Goal: Information Seeking & Learning: Find contact information

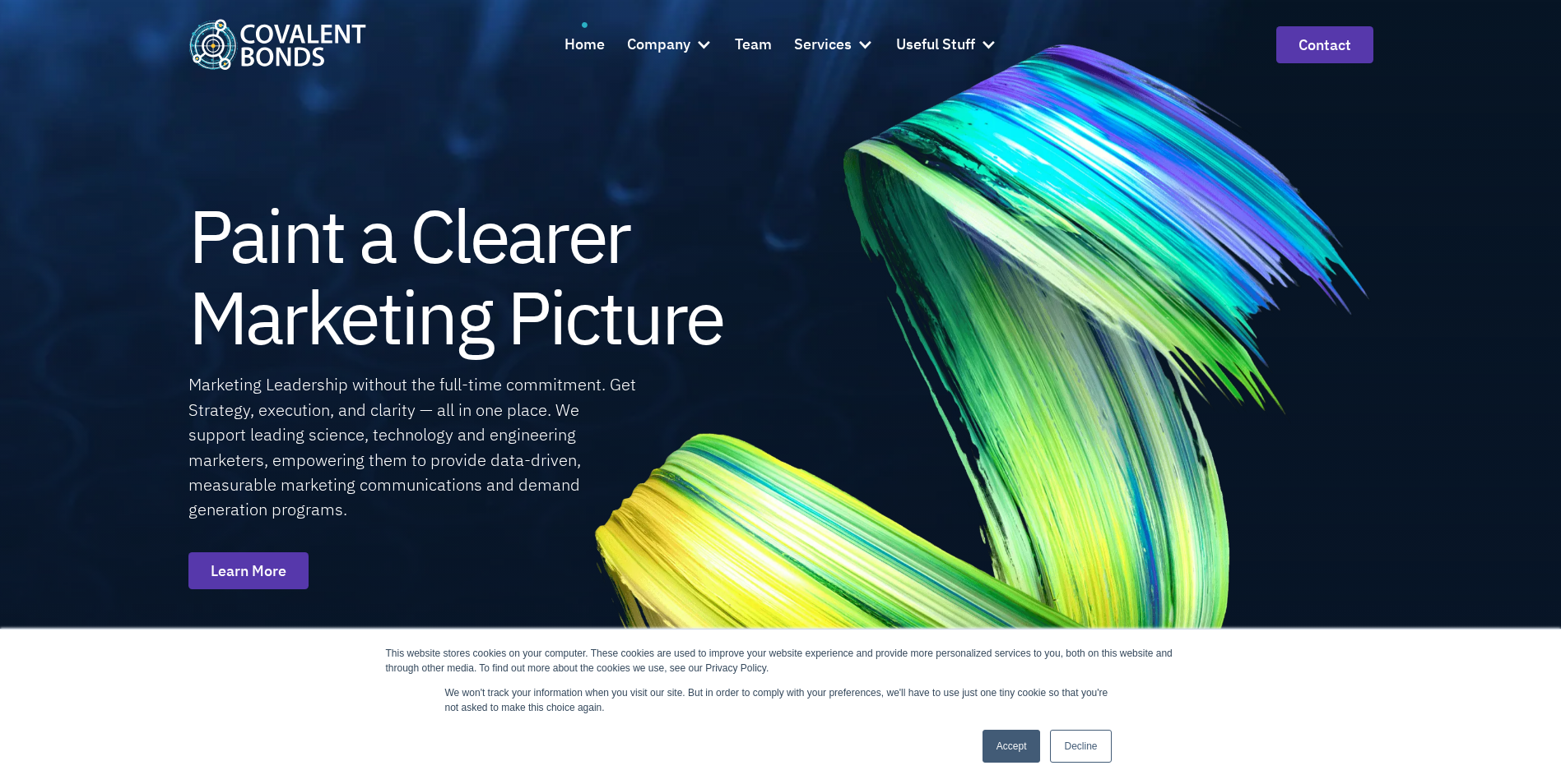
click at [683, 43] on div "Company" at bounding box center [658, 44] width 63 height 24
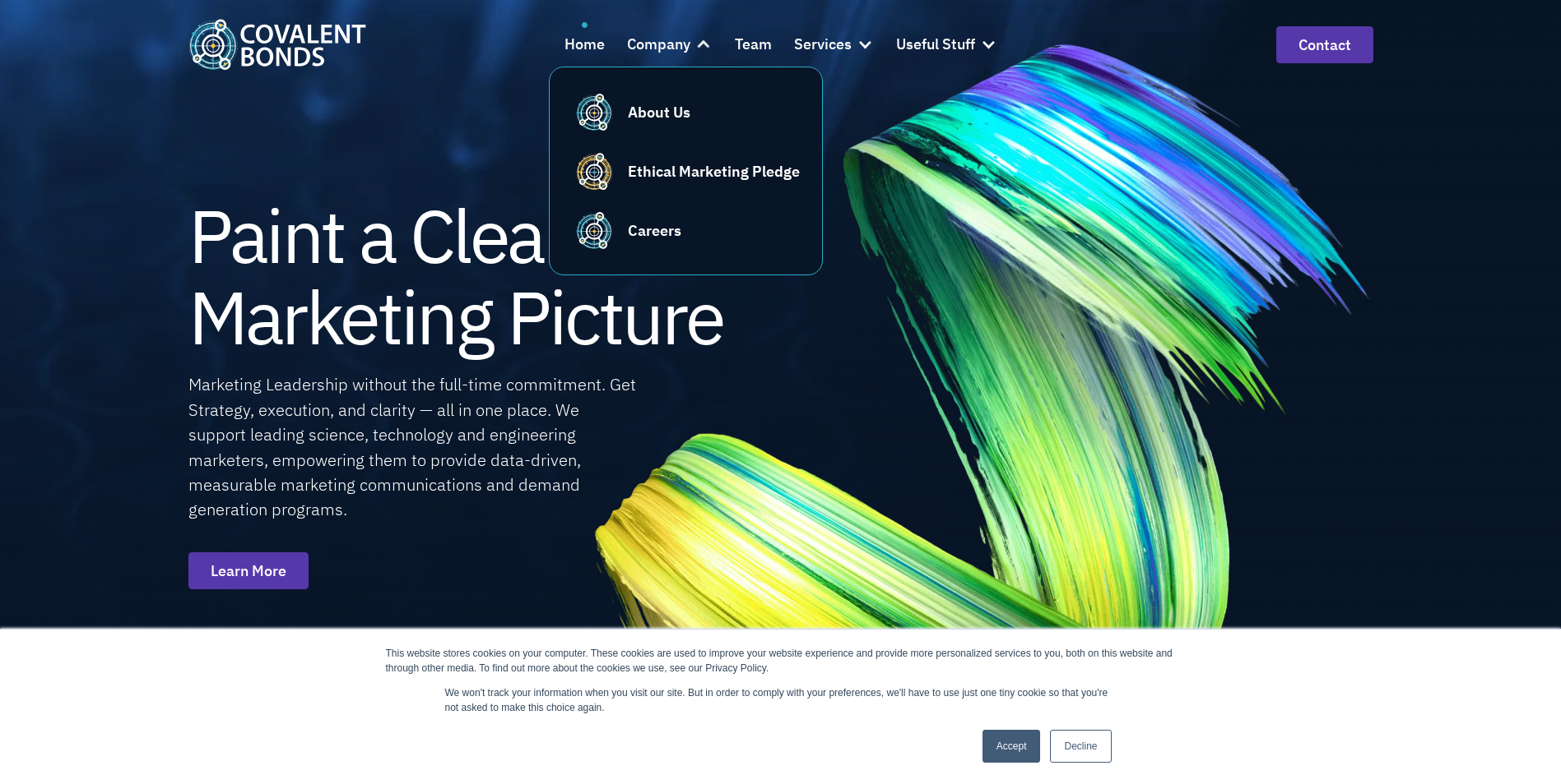
click at [674, 112] on div "About Us" at bounding box center [659, 112] width 63 height 22
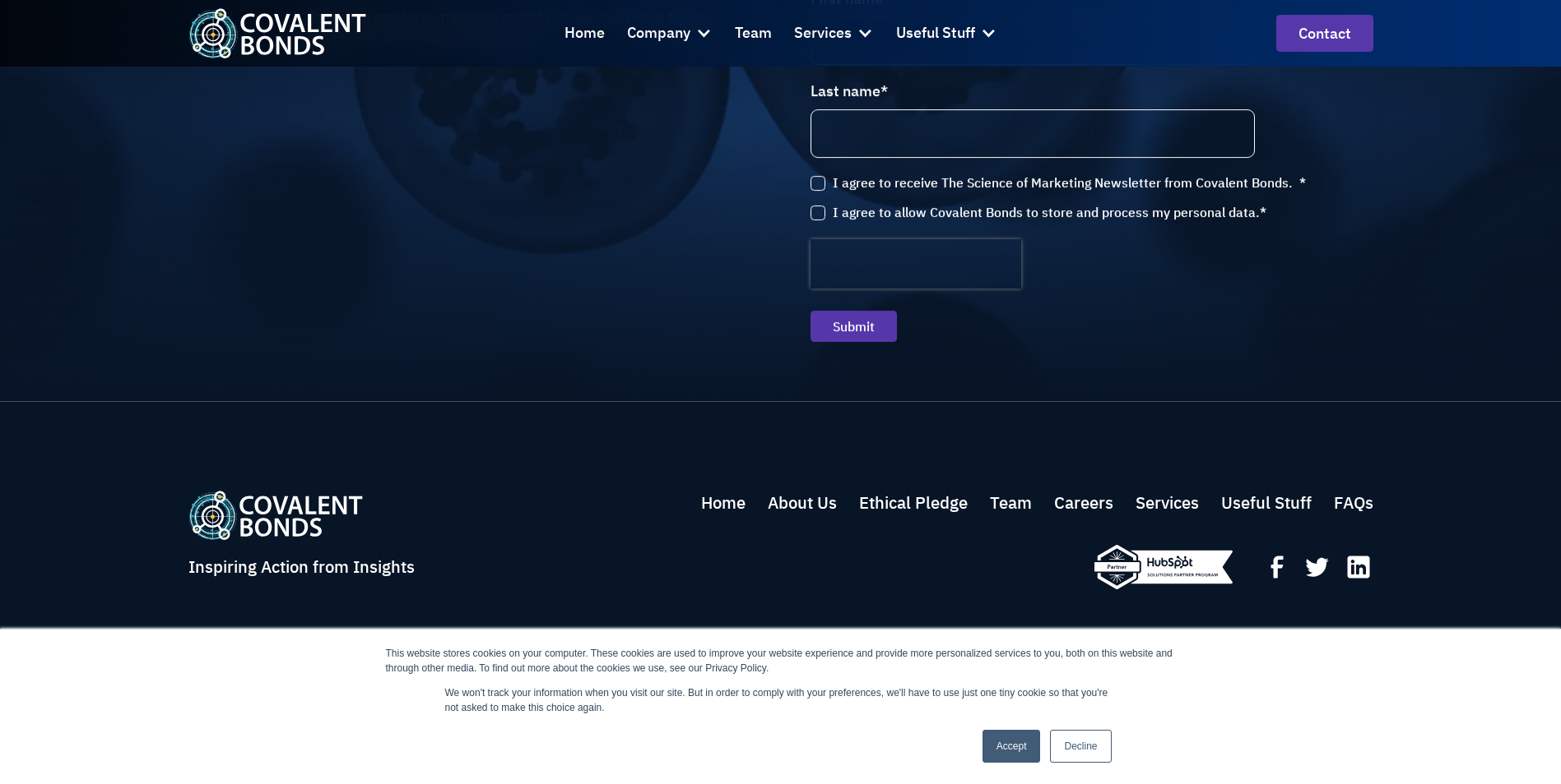
scroll to position [3877, 0]
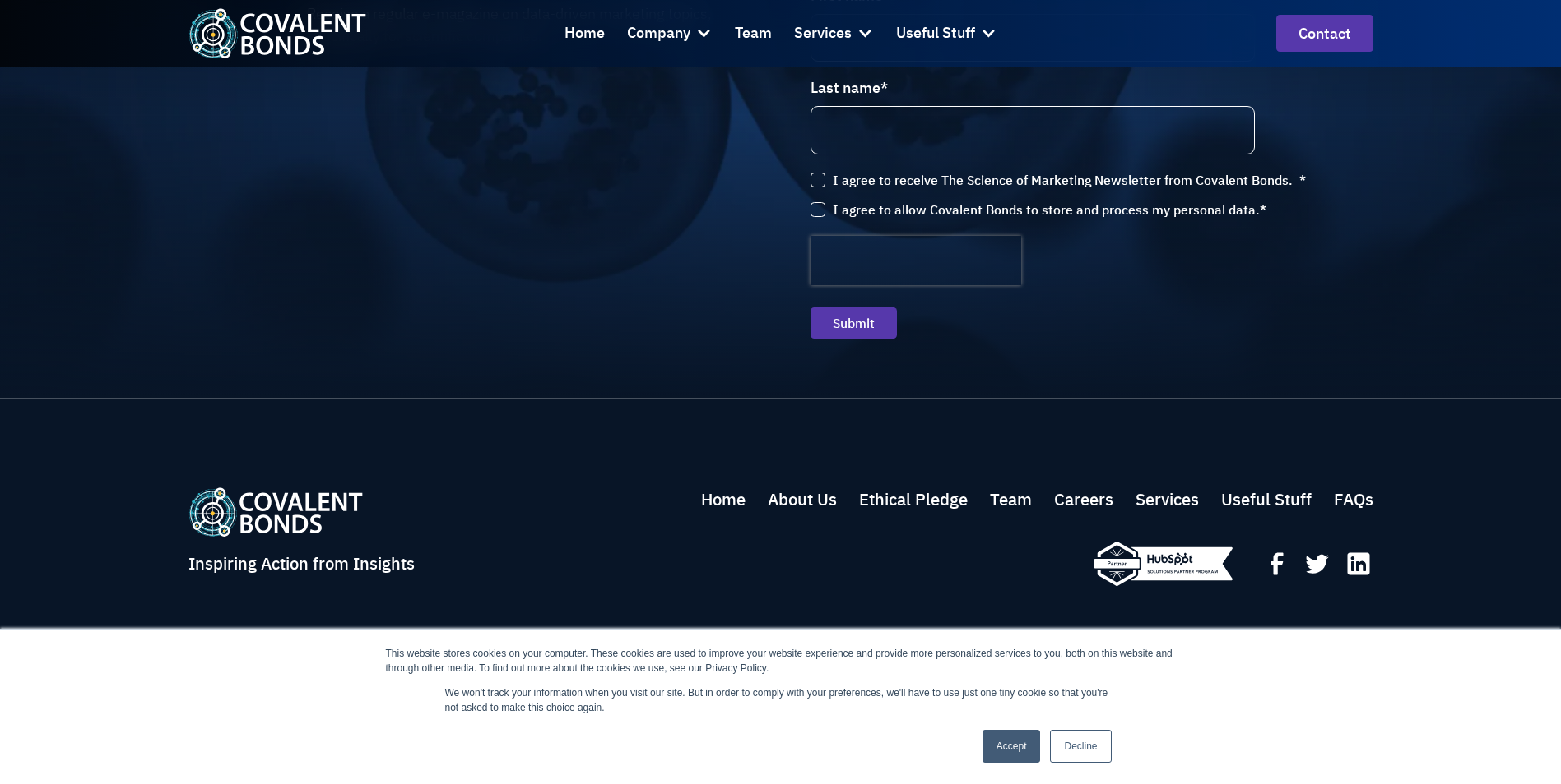
click at [728, 506] on link "Home" at bounding box center [723, 500] width 44 height 25
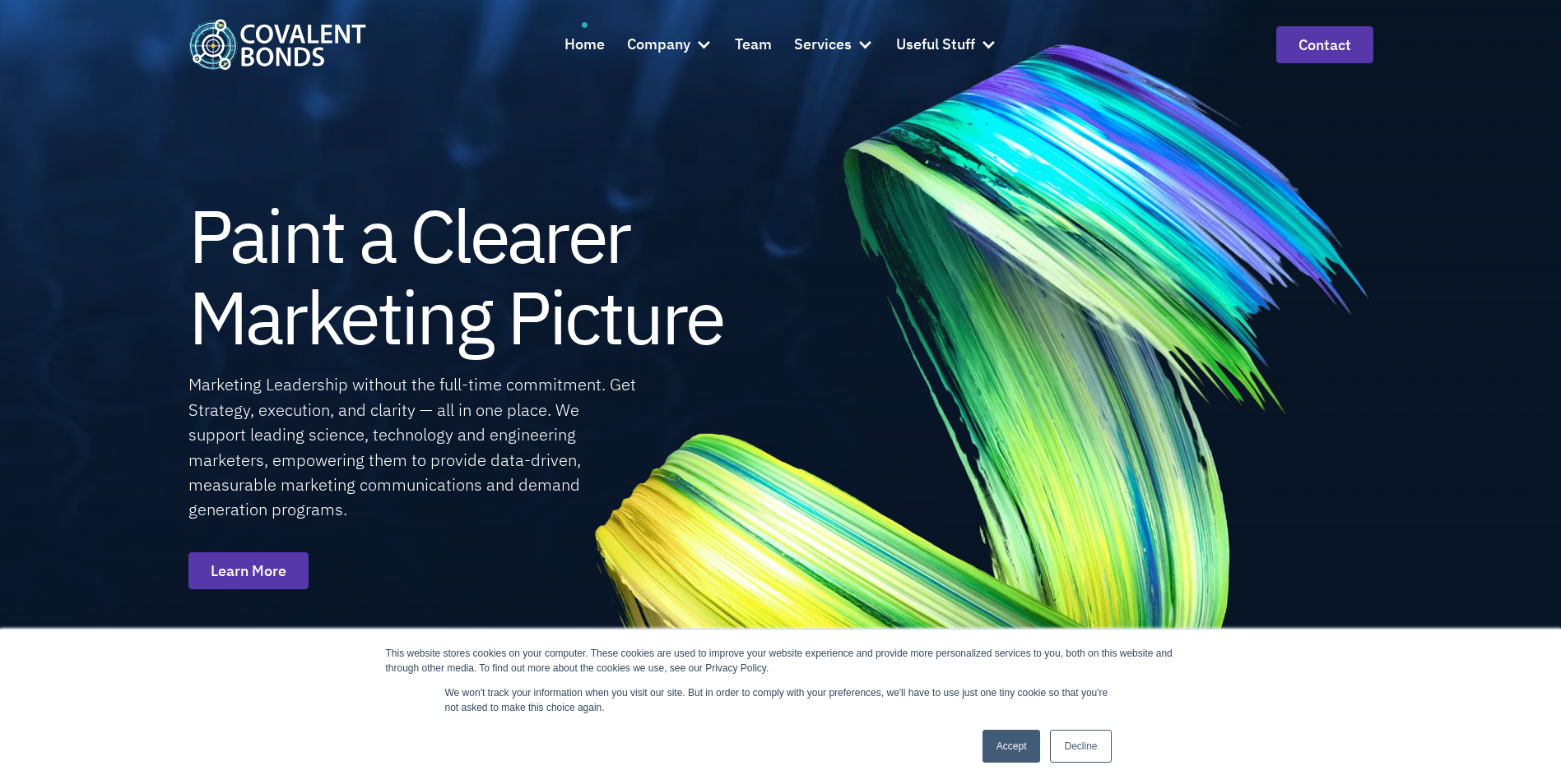
click at [109, 143] on div "Paint a Clearer Marketing Picture Marketing Leadership without the full-time co…" at bounding box center [780, 392] width 1561 height 784
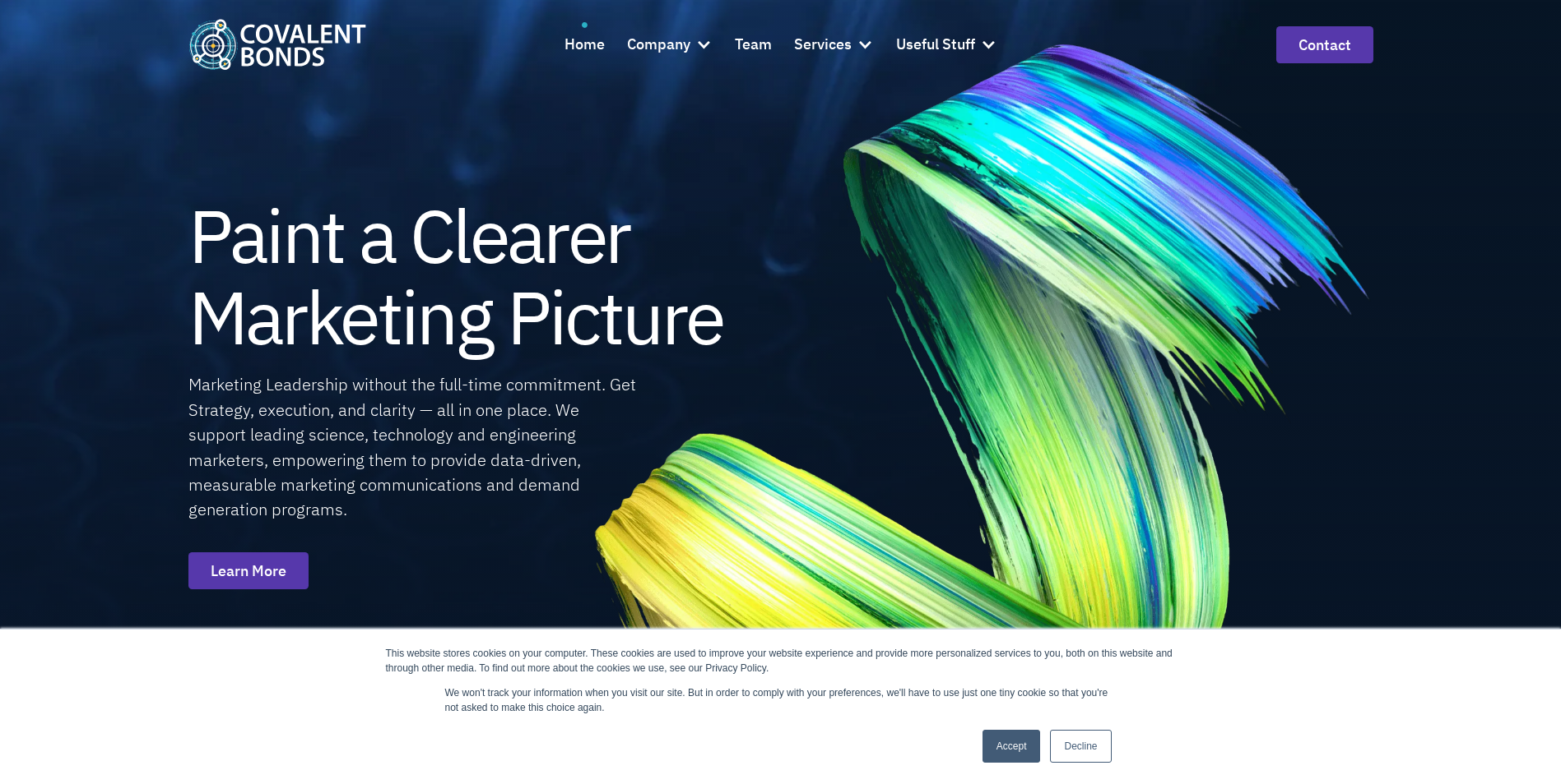
click at [699, 44] on div at bounding box center [703, 44] width 17 height 17
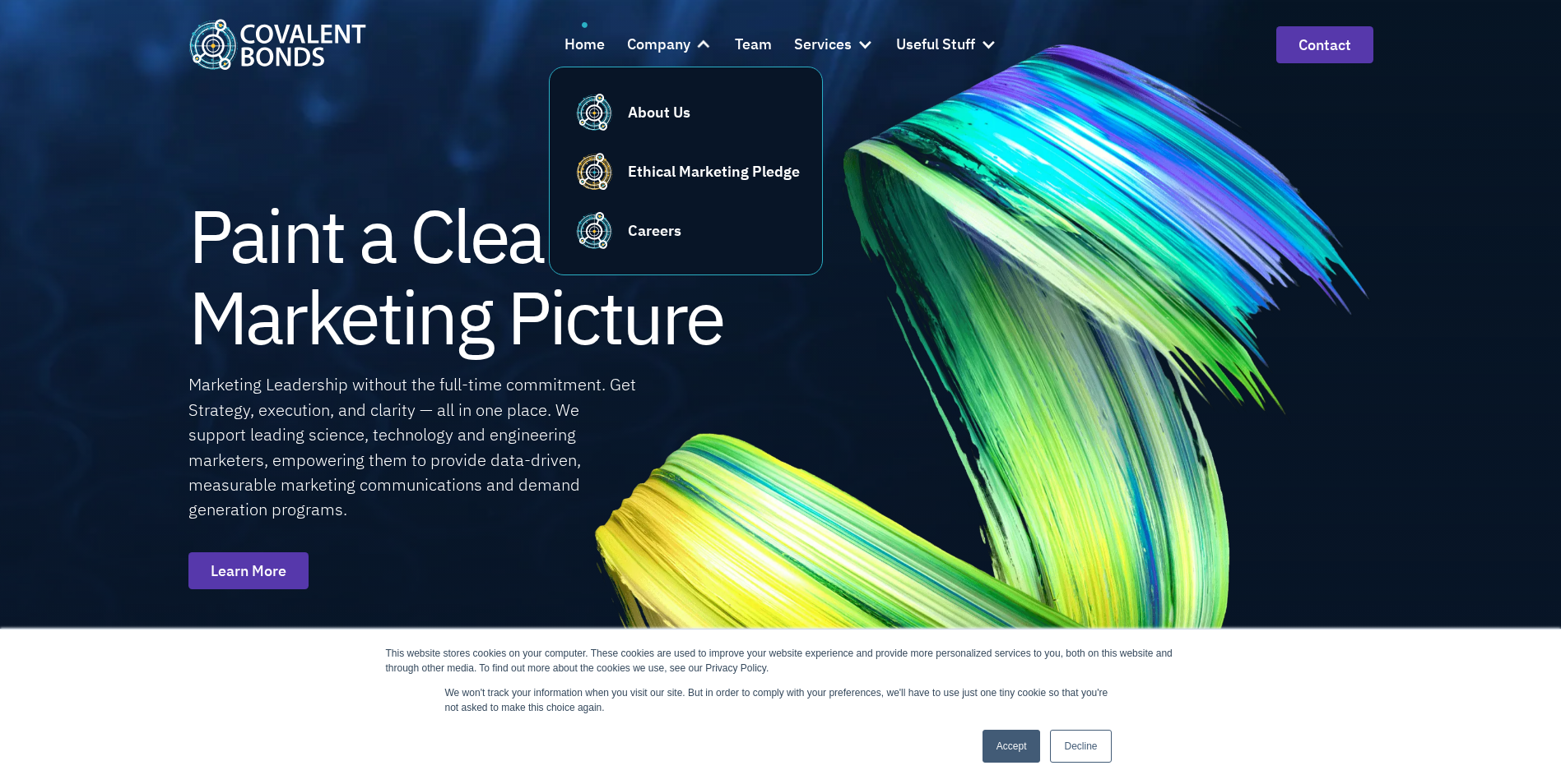
click at [674, 108] on div "About Us" at bounding box center [659, 112] width 63 height 22
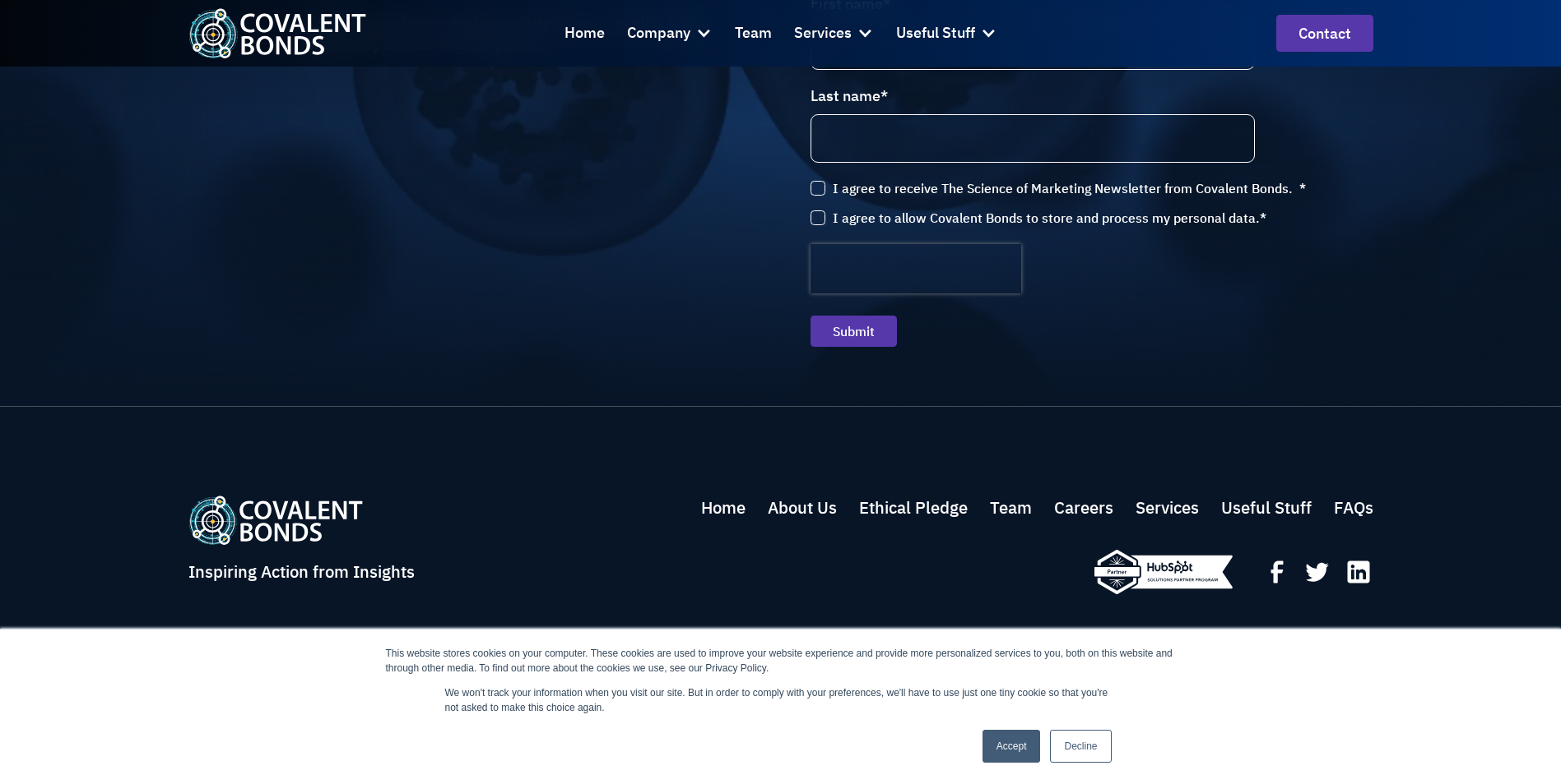
scroll to position [3877, 0]
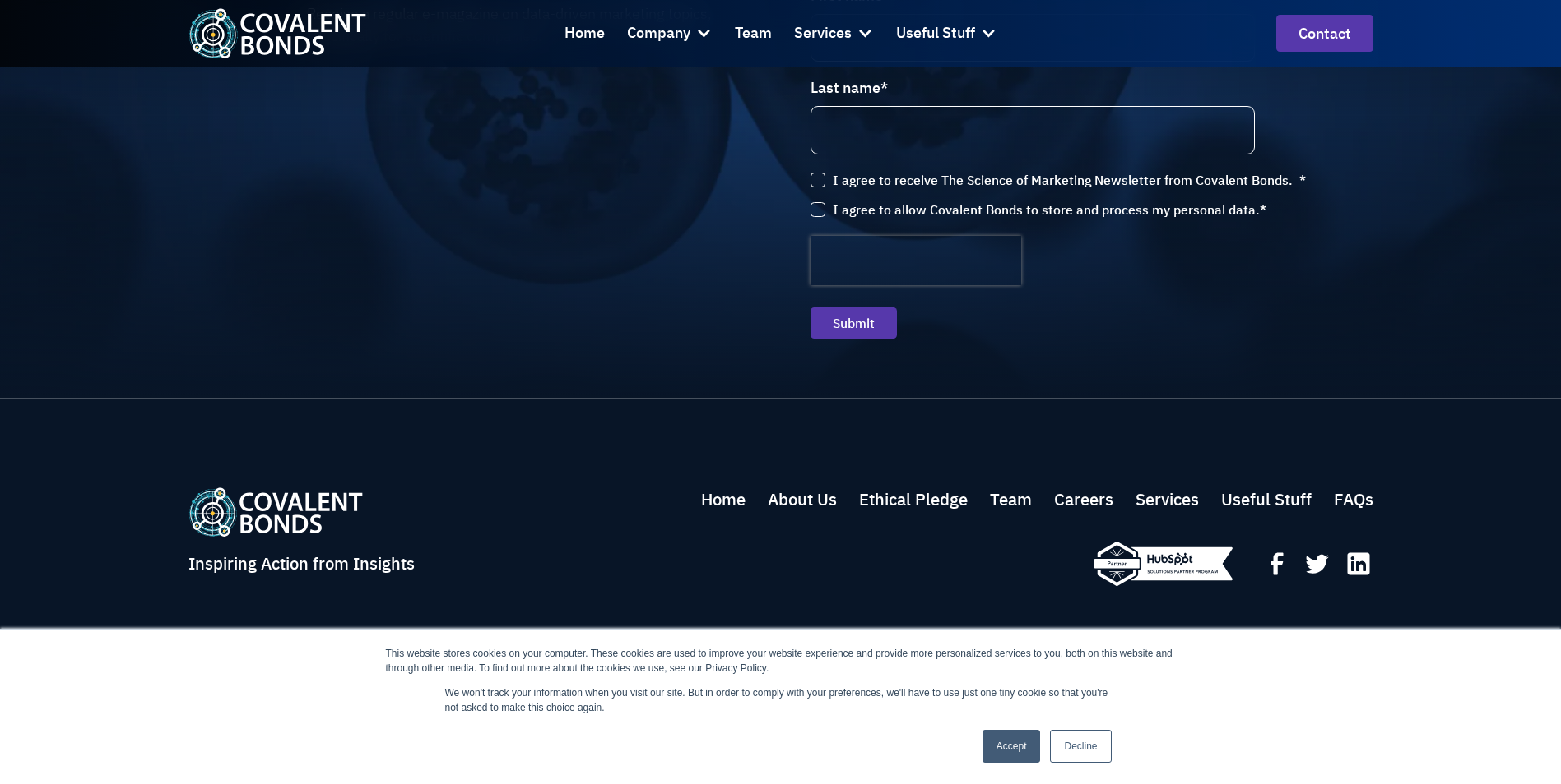
click at [1321, 29] on link "Contact" at bounding box center [1324, 34] width 98 height 37
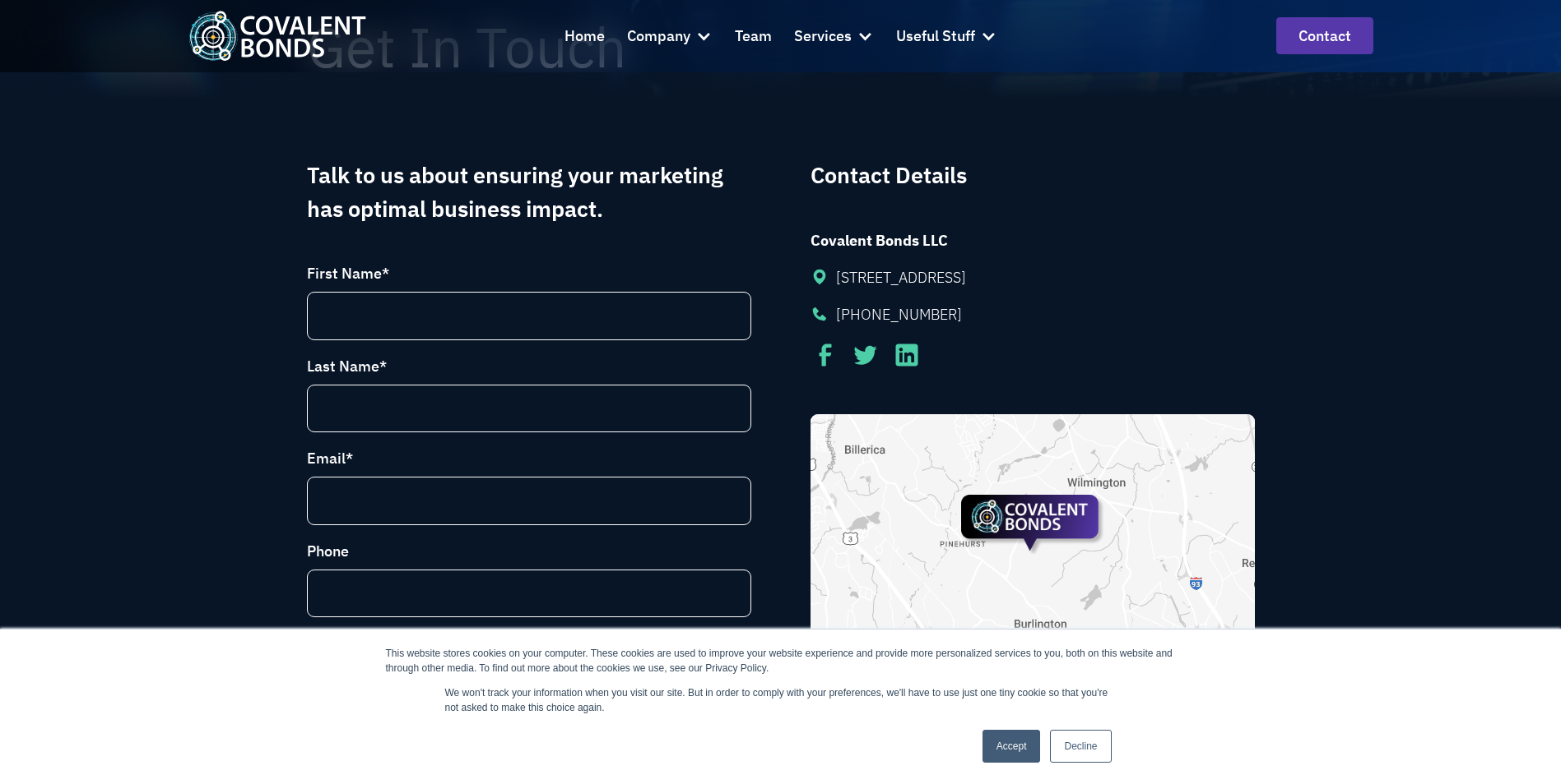
scroll to position [246, 0]
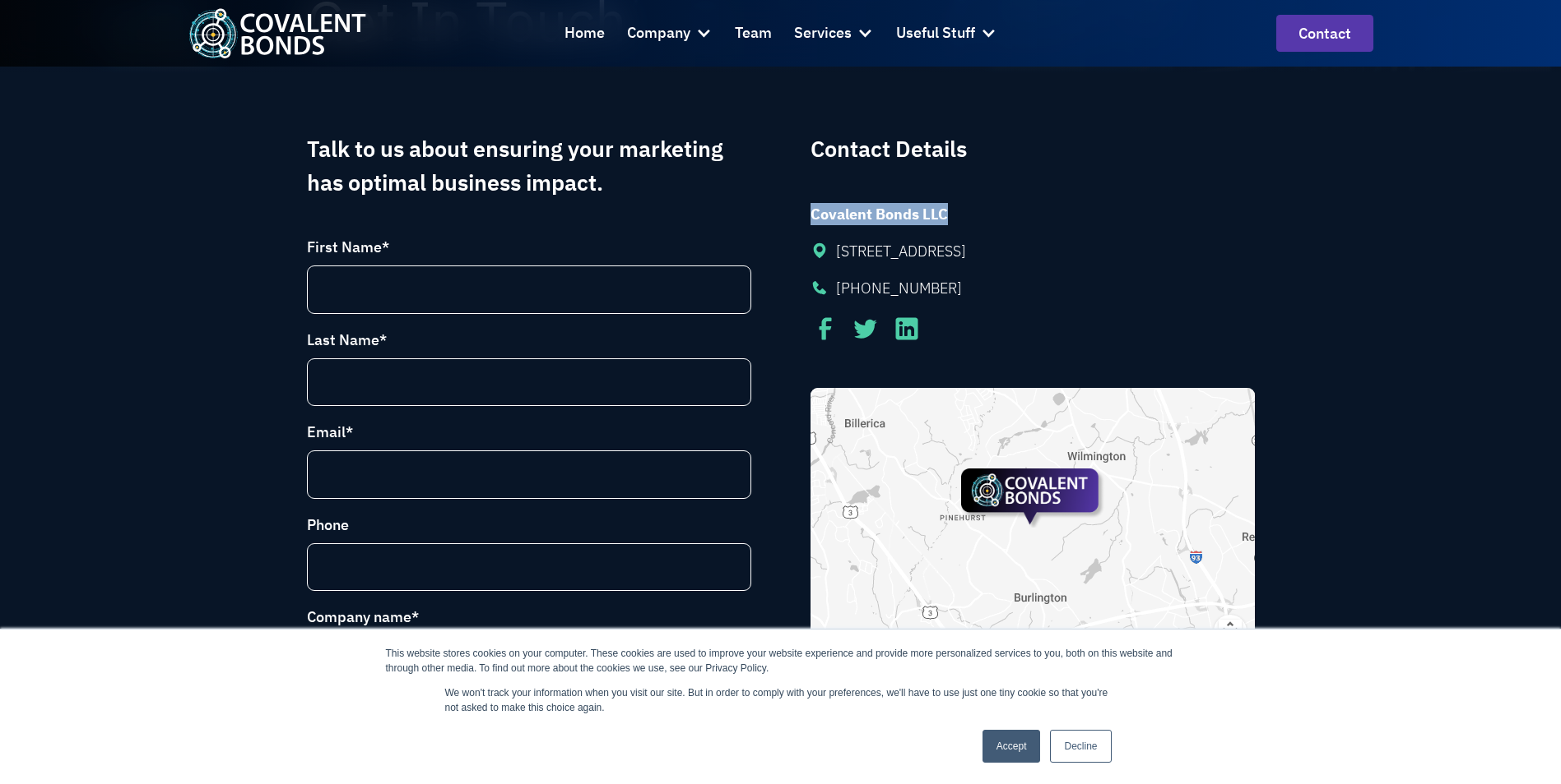
drag, startPoint x: 813, startPoint y: 213, endPoint x: 944, endPoint y: 214, distance: 131.0
click at [944, 214] on strong "Covalent Bonds LLC" at bounding box center [878, 213] width 137 height 19
copy strong "Covalent Bonds LLC"
drag, startPoint x: 839, startPoint y: 252, endPoint x: 1077, endPoint y: 251, distance: 238.0
click at [966, 251] on div "2 Upland Road Burlington, MA 01803" at bounding box center [901, 251] width 130 height 22
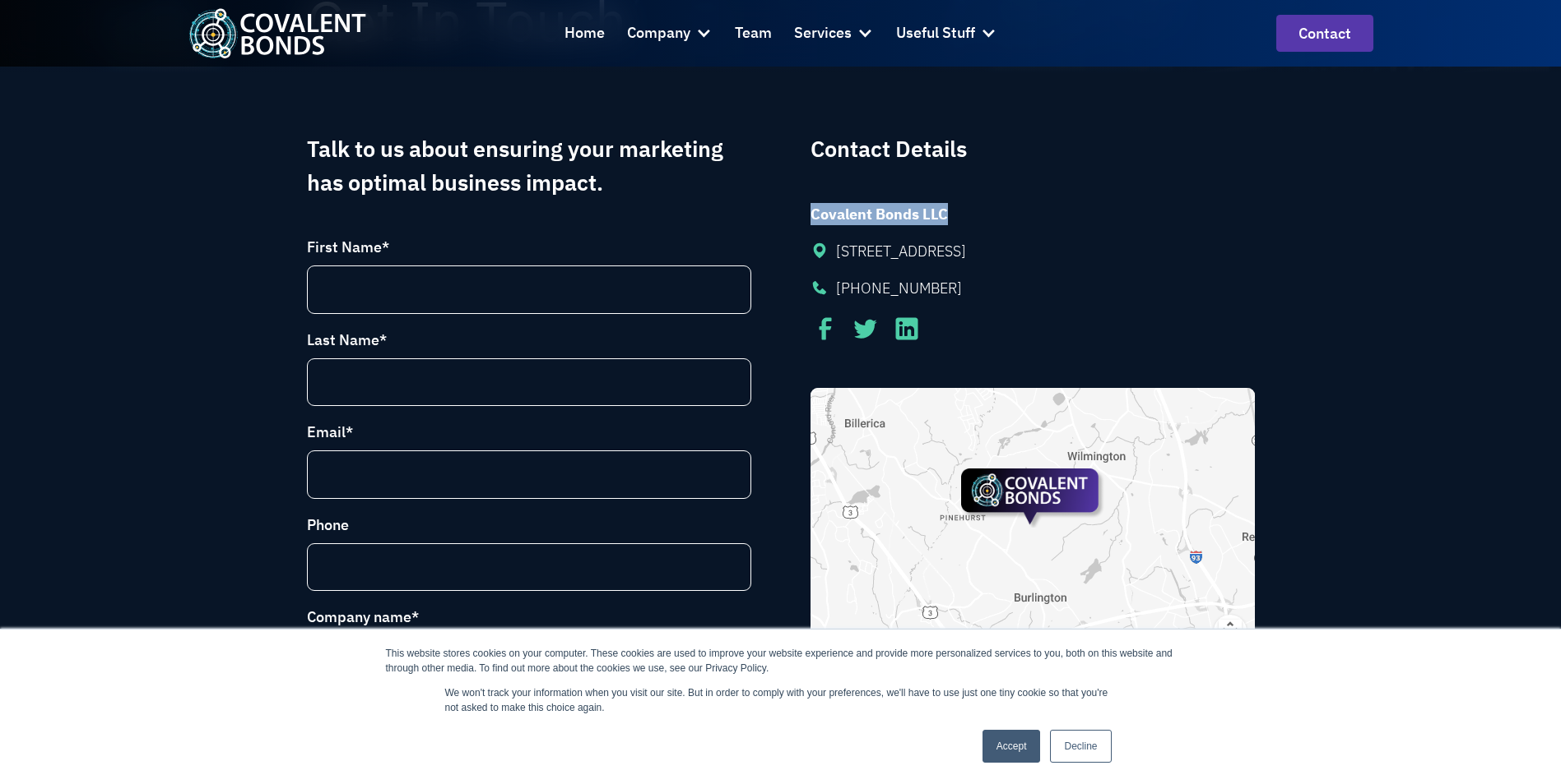
copy div "2 Upland Road Burlington, MA 01803"
click at [570, 30] on div "Home" at bounding box center [584, 33] width 40 height 24
